Goal: Task Accomplishment & Management: Manage account settings

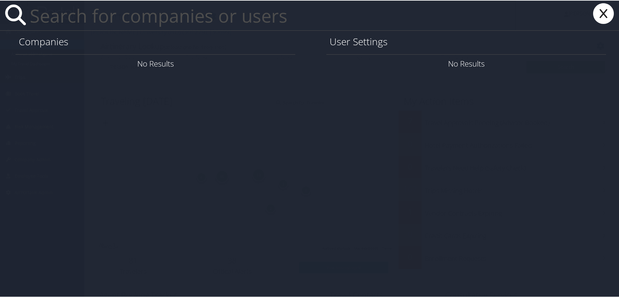
paste input "jsanders@lsua.edu"
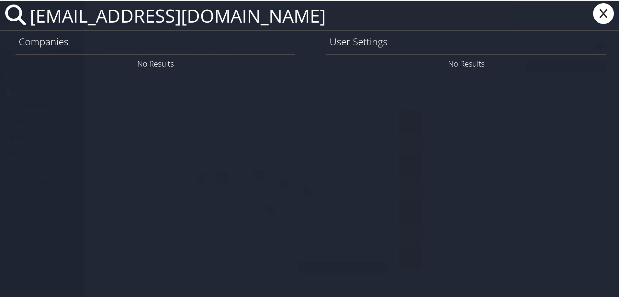
type input "jsanders@lsua.edu"
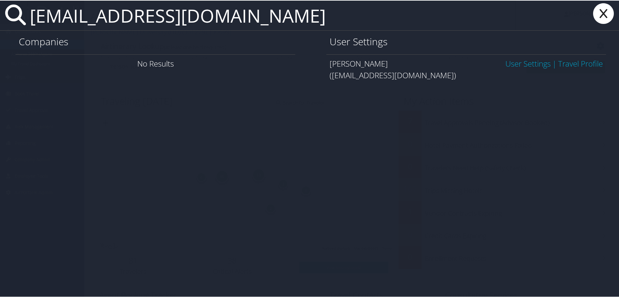
click at [506, 61] on link "User Settings" at bounding box center [527, 63] width 45 height 11
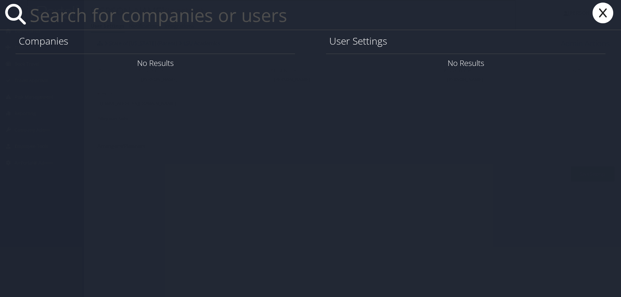
paste input "bramanb4@msu.edu"
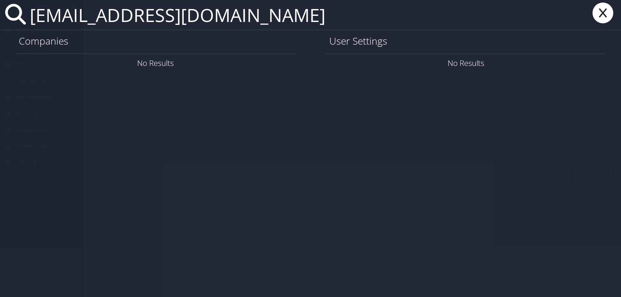
type input "bramanb4@msu.edu"
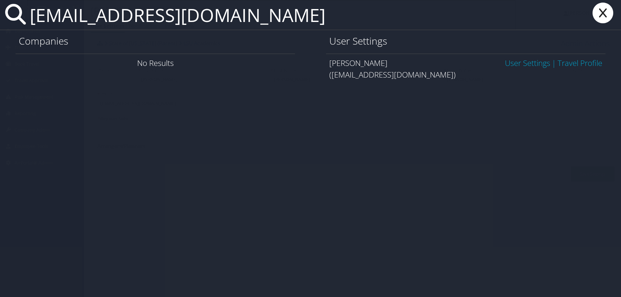
click at [505, 64] on link "User Settings" at bounding box center [527, 63] width 45 height 11
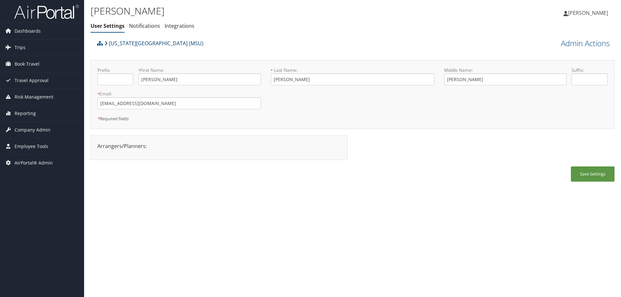
click at [140, 44] on link "Michigan State University (MSU)" at bounding box center [153, 43] width 99 height 13
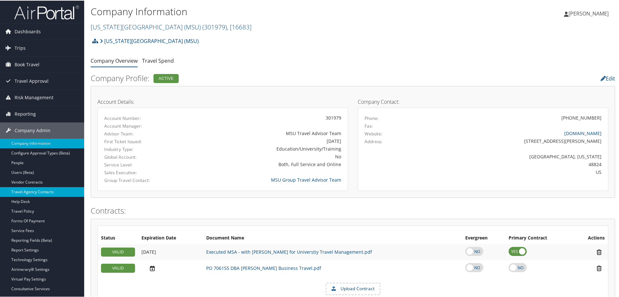
click at [51, 193] on link "Travel Agency Contacts" at bounding box center [42, 192] width 84 height 10
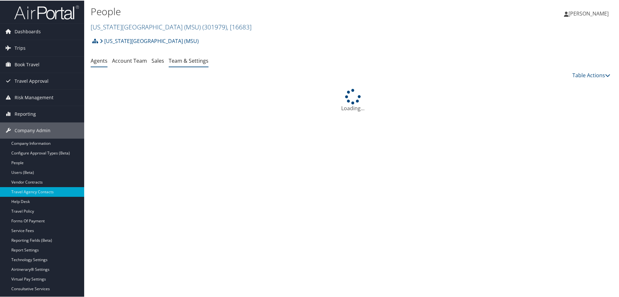
click at [195, 57] on link "Team & Settings" at bounding box center [189, 60] width 40 height 7
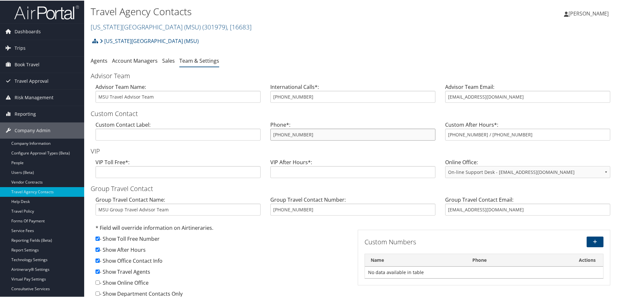
drag, startPoint x: 311, startPoint y: 133, endPoint x: 261, endPoint y: 131, distance: 50.2
click at [261, 131] on div "Custom Contact Label: Phone*: 800-509-7081 Custom After Hours*: 800-509-7081 / …" at bounding box center [353, 132] width 524 height 25
drag, startPoint x: 538, startPoint y: 100, endPoint x: 434, endPoint y: 96, distance: 104.2
click at [434, 96] on div "Advisor Team Name: MSU Travel Advisor Team International Calls*: 801-695-9278 A…" at bounding box center [353, 94] width 524 height 25
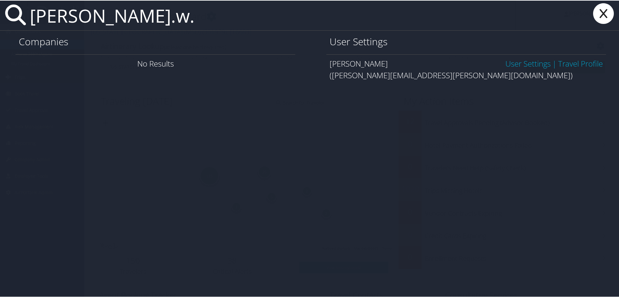
type input "[PERSON_NAME].w."
click at [505, 63] on link "User Settings" at bounding box center [527, 63] width 45 height 11
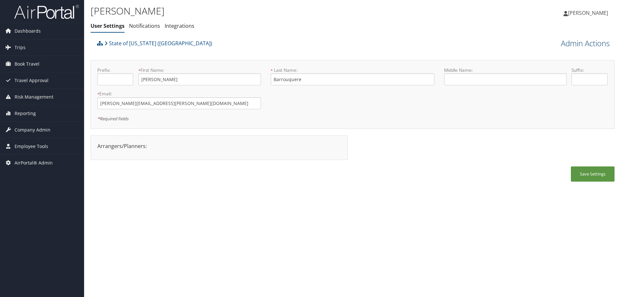
click at [581, 40] on link "Admin Actions" at bounding box center [585, 43] width 49 height 11
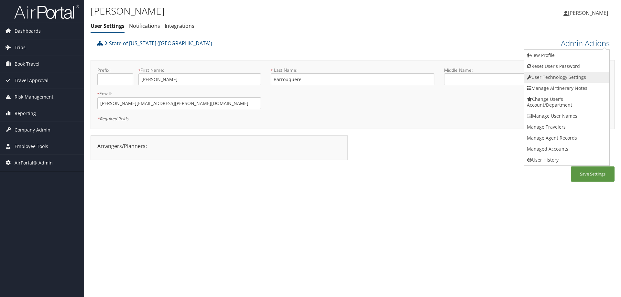
click at [555, 79] on link "User Technology Settings" at bounding box center [566, 77] width 85 height 11
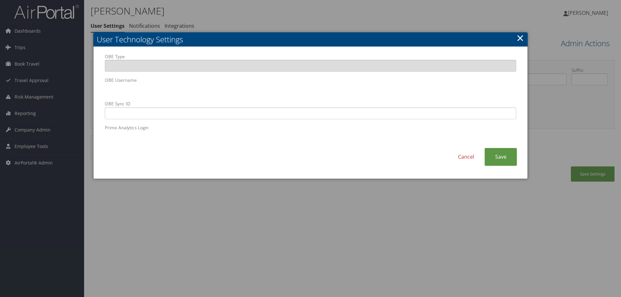
click at [63, 85] on body "Menu Dashboards ► AirPortal 360™ (Manager) AirPortal 360™ (Agent) My Travel Das…" at bounding box center [310, 148] width 621 height 297
click at [232, 117] on input "OBE Sync ID" at bounding box center [311, 113] width 412 height 12
paste input "elizabeth.w.barrouquere@la.gov"
type input "elizabeth.w.barrouquere@la.gov"
click at [503, 156] on link "Save" at bounding box center [501, 157] width 32 height 18
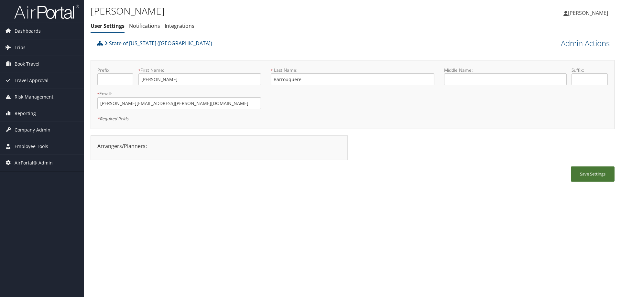
click at [600, 172] on button "Save Settings" at bounding box center [593, 174] width 44 height 15
drag, startPoint x: 200, startPoint y: 105, endPoint x: 51, endPoint y: 111, distance: 148.9
click at [51, 111] on div "Dashboards AirPortal 360™ (Manager) AirPortal 360™ (Agent) My Travel Dashboard …" at bounding box center [310, 148] width 621 height 297
